Goal: Communication & Community: Answer question/provide support

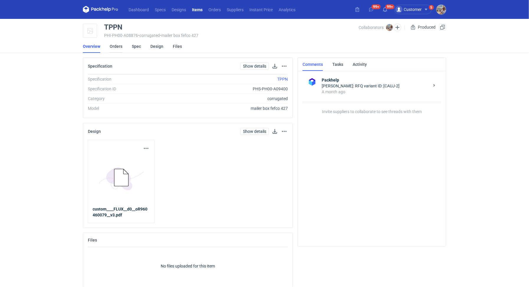
click at [121, 46] on link "Orders" at bounding box center [116, 46] width 13 height 13
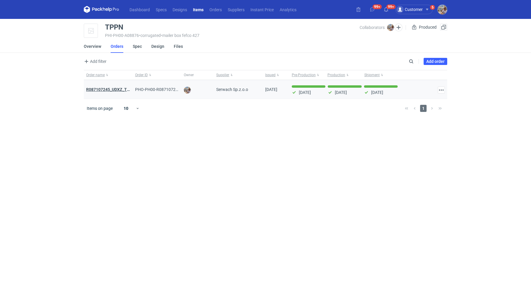
click at [105, 88] on strong "R087107245_UDXZ_TPPN" at bounding box center [110, 89] width 49 height 5
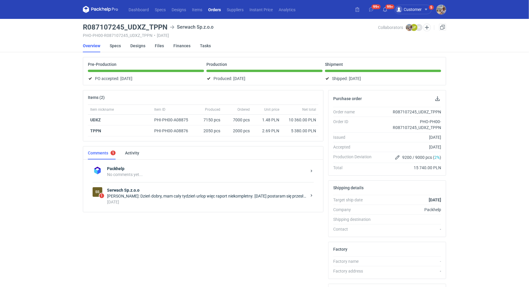
click at [164, 191] on strong "Serwach Sp.z.o.o" at bounding box center [207, 190] width 200 height 6
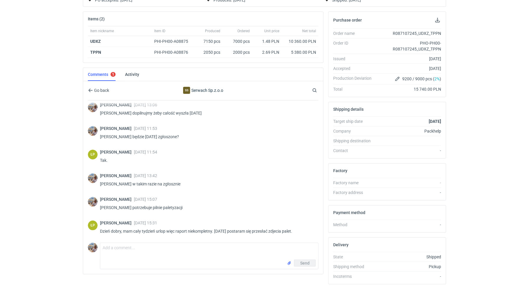
scroll to position [96, 0]
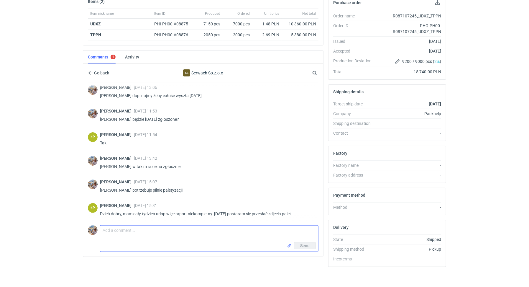
click at [130, 239] on textarea "Comment message" at bounding box center [209, 233] width 218 height 17
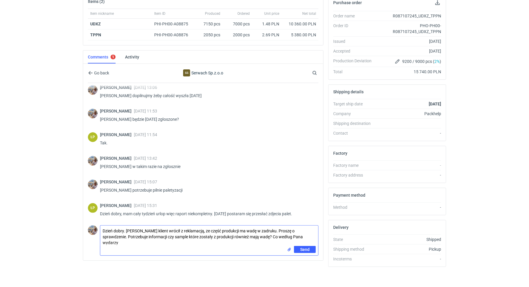
scroll to position [0, 0]
click at [292, 246] on input "file" at bounding box center [289, 249] width 5 height 6
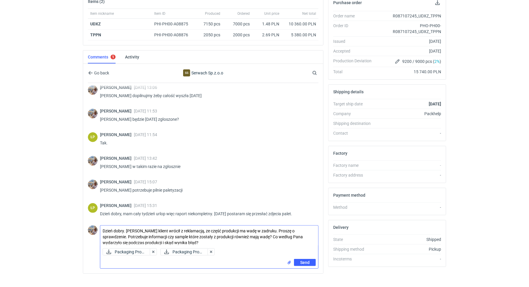
click at [202, 240] on textarea "Dzień dobry. [PERSON_NAME] klient wrócił z reklamacją, ze część produkcji ma wa…" at bounding box center [209, 235] width 218 height 20
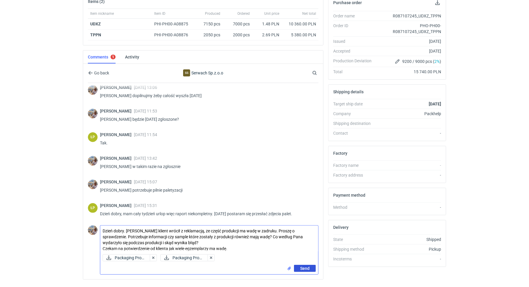
type textarea "Dzień dobry. [PERSON_NAME] klient wrócił z reklamacją, ze część produkcji ma wa…"
click at [300, 267] on button "Send" at bounding box center [305, 268] width 22 height 7
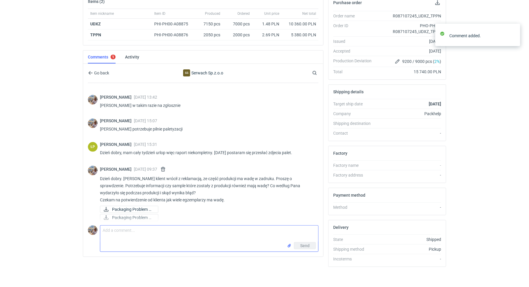
scroll to position [137, 0]
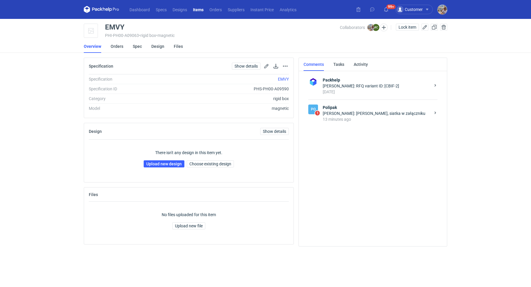
click at [340, 118] on div "13 minutes ago" at bounding box center [377, 119] width 108 height 6
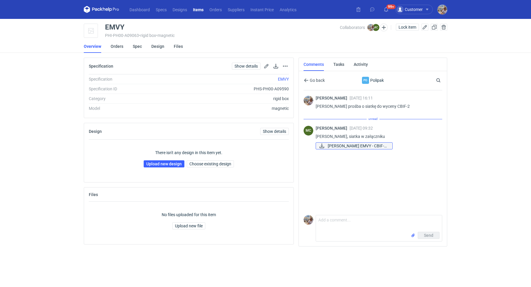
click at [344, 145] on span "Siatka EMVY - CBIF-2..." at bounding box center [358, 145] width 60 height 6
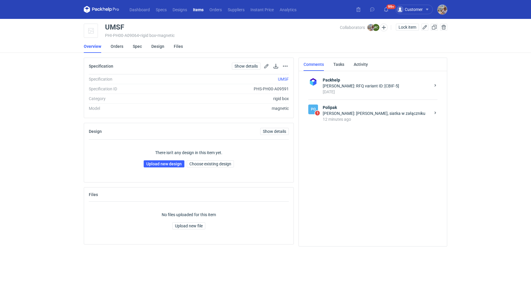
click at [355, 114] on div "[PERSON_NAME]: [PERSON_NAME], siatka w załączniku" at bounding box center [377, 113] width 108 height 6
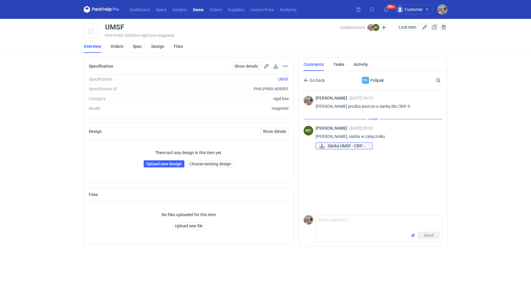
click at [336, 142] on span "Siatka UMSF - CBIF5...." at bounding box center [348, 145] width 40 height 6
